Goal: Find specific page/section: Find specific page/section

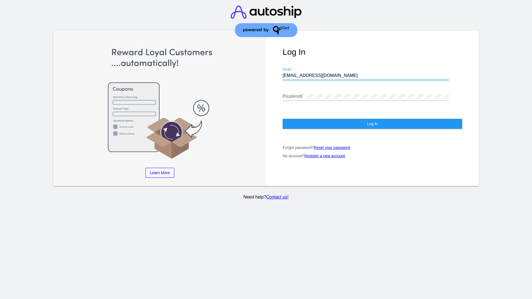
type input "[EMAIL_ADDRESS][DOMAIN_NAME]"
click at [372, 124] on span "Log In" at bounding box center [372, 124] width 11 height 4
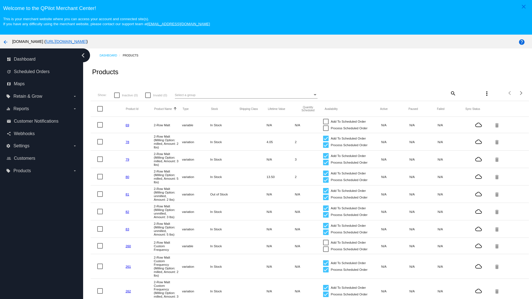
click at [452, 93] on mat-icon "search" at bounding box center [452, 93] width 7 height 9
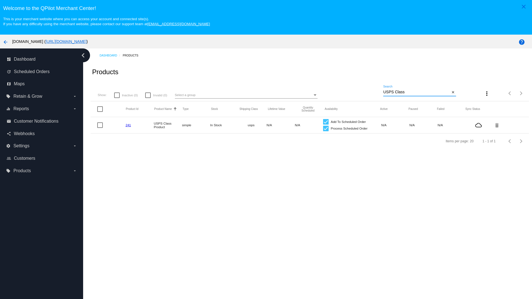
type input "Variable Enable"
